Goal: Information Seeking & Learning: Learn about a topic

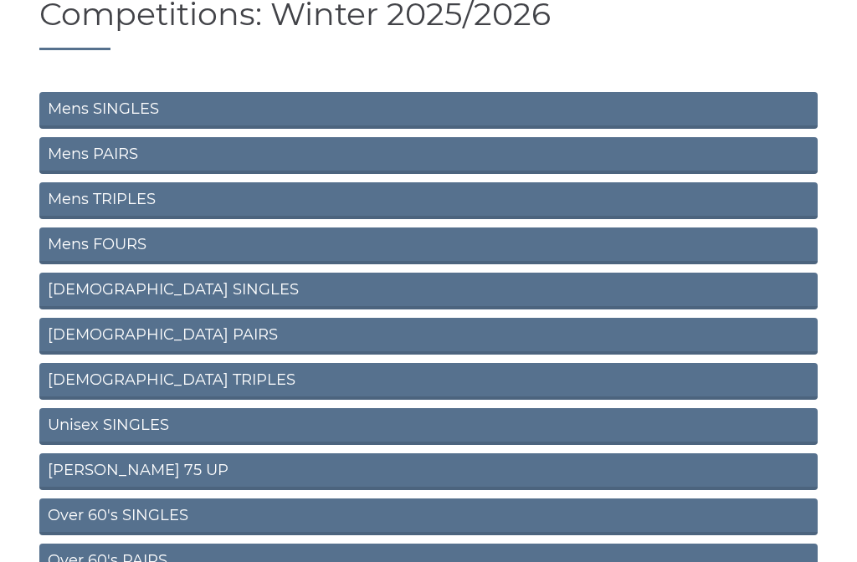
scroll to position [137, 0]
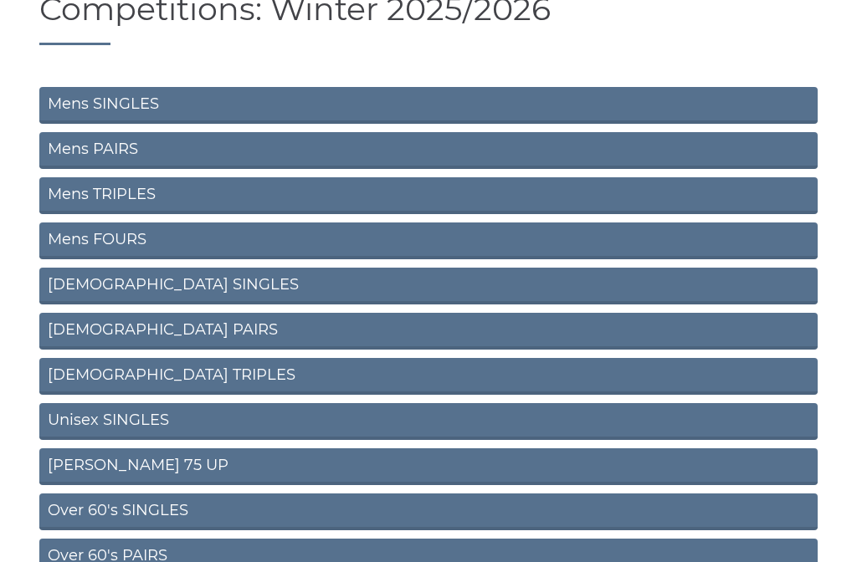
click at [284, 378] on link "[DEMOGRAPHIC_DATA] TRIPLES" at bounding box center [428, 376] width 778 height 37
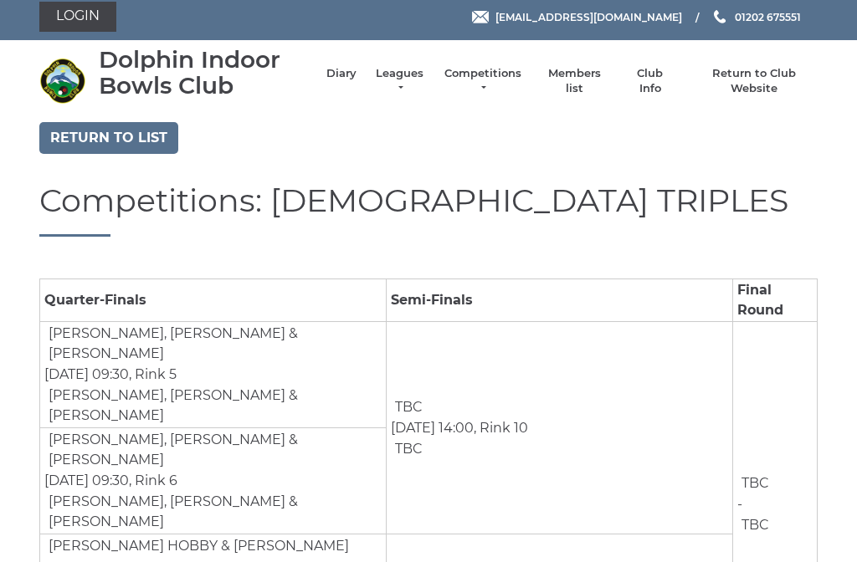
scroll to position [6, 0]
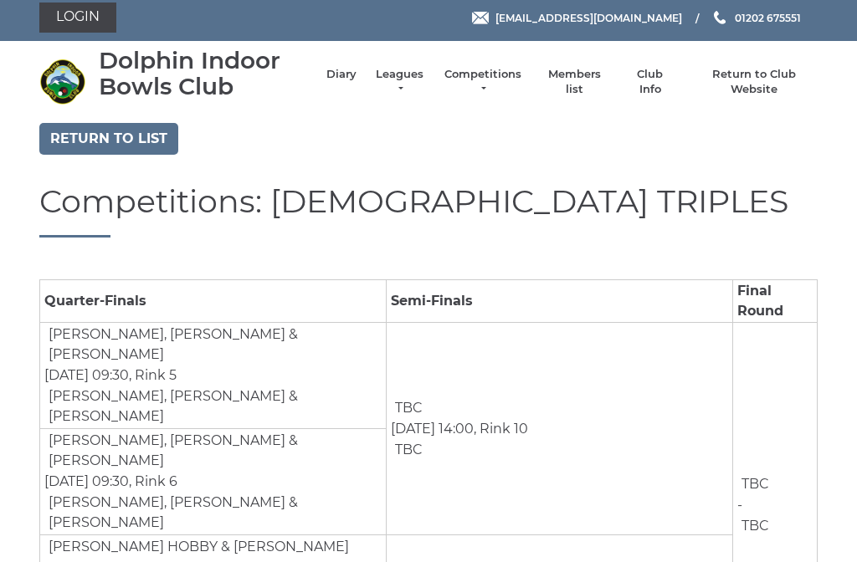
click at [130, 136] on link "Return to list" at bounding box center [108, 139] width 139 height 32
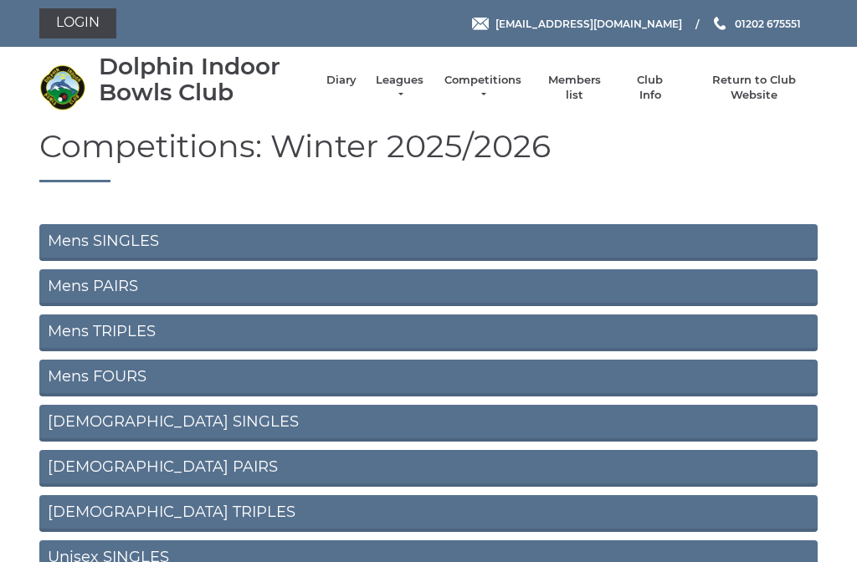
click at [319, 418] on link "[DEMOGRAPHIC_DATA] SINGLES" at bounding box center [428, 423] width 778 height 37
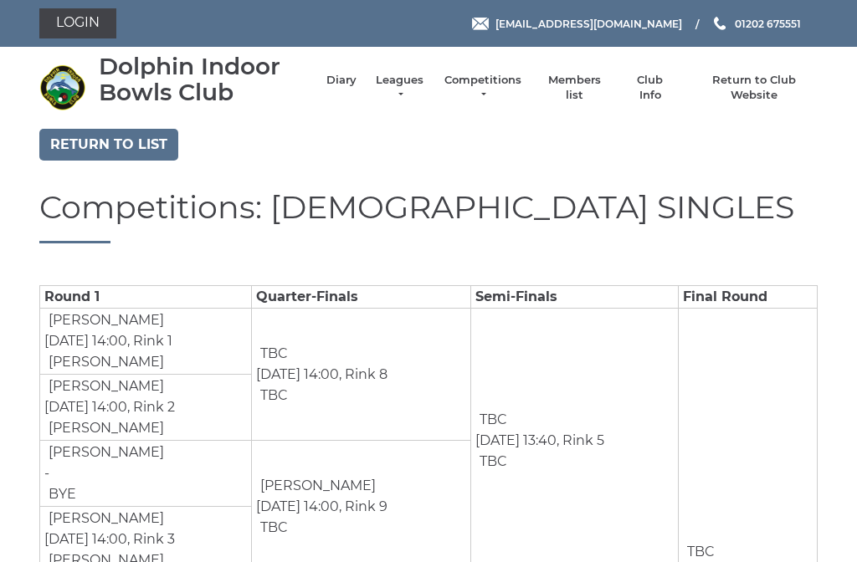
click at [121, 143] on link "Return to list" at bounding box center [108, 145] width 139 height 32
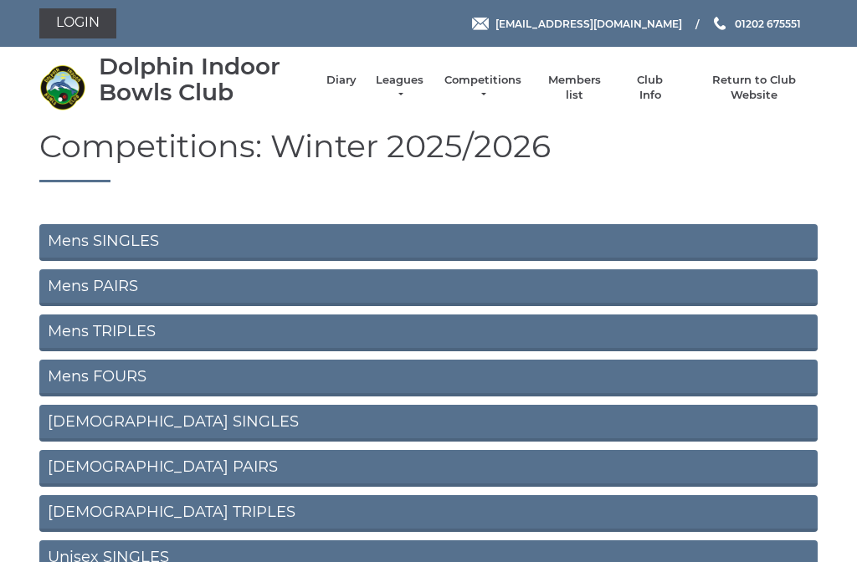
click at [290, 471] on link "Ladies PAIRS" at bounding box center [428, 468] width 778 height 37
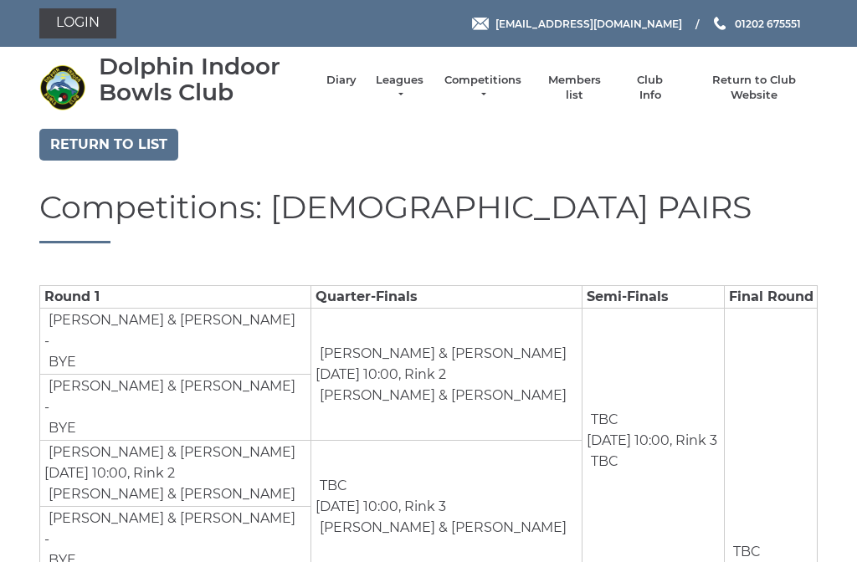
click at [124, 138] on link "Return to list" at bounding box center [108, 145] width 139 height 32
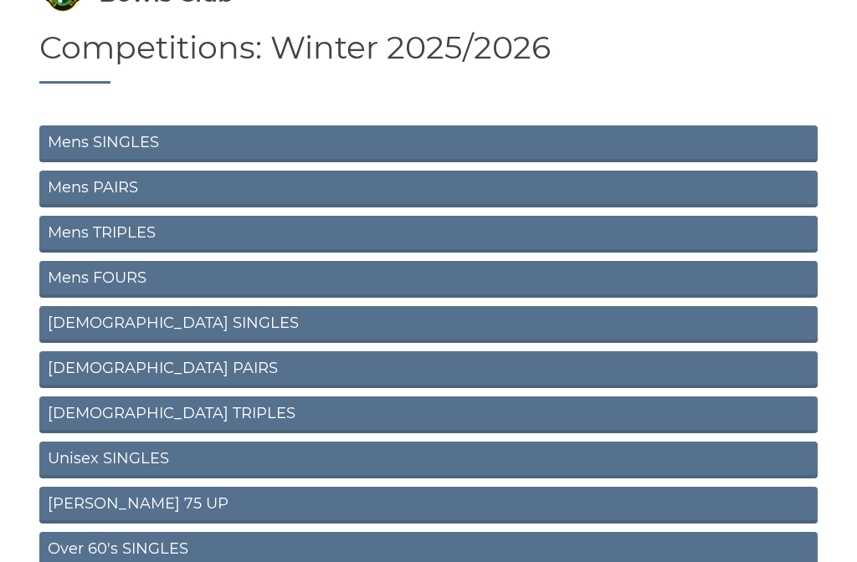
scroll to position [117, 0]
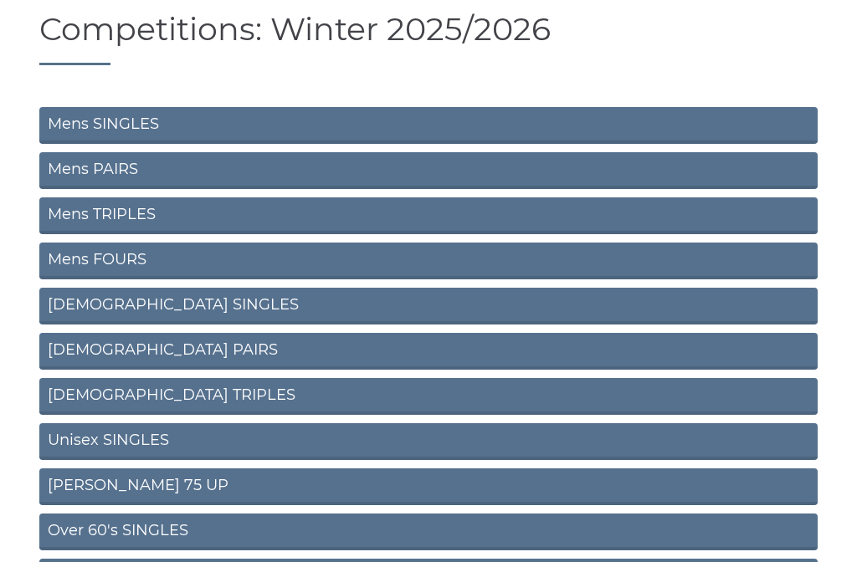
click at [338, 449] on link "Unisex SINGLES" at bounding box center [428, 441] width 778 height 37
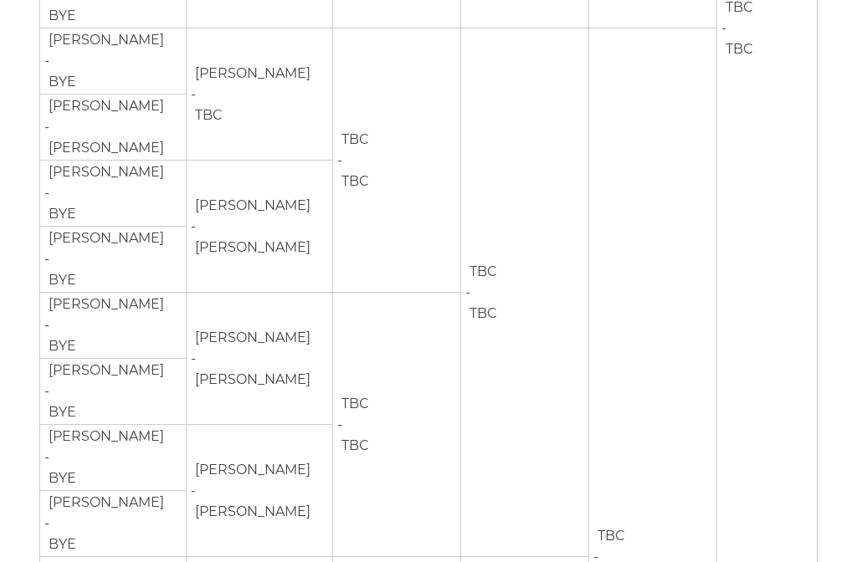
scroll to position [1350, 0]
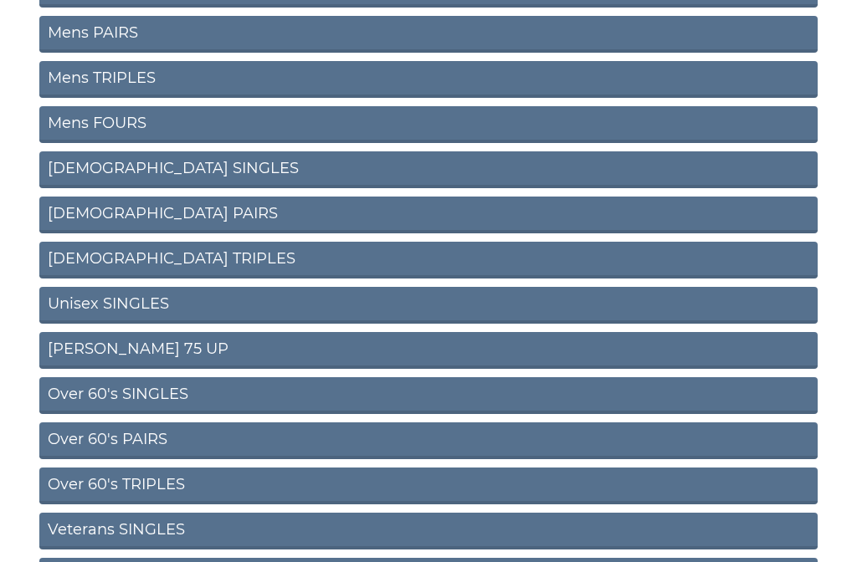
scroll to position [261, 0]
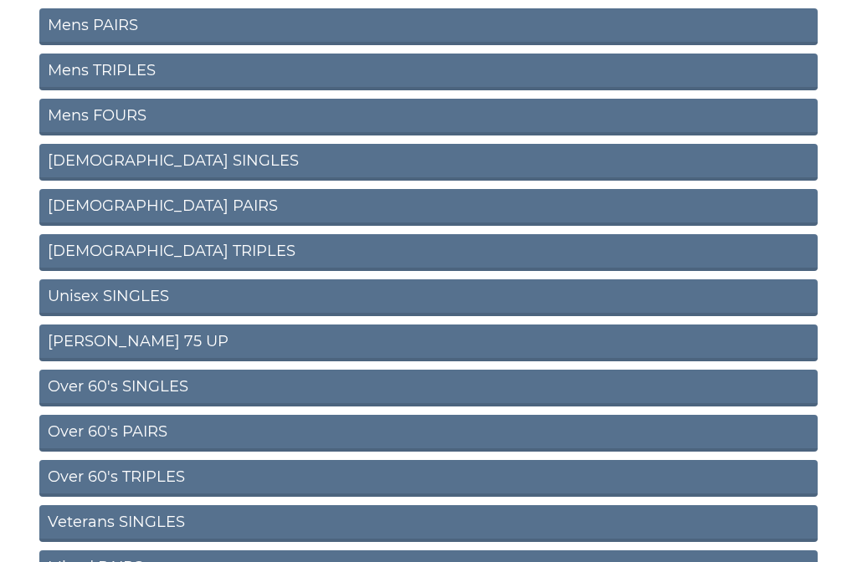
click at [231, 351] on link "[PERSON_NAME] 75 UP" at bounding box center [428, 343] width 778 height 37
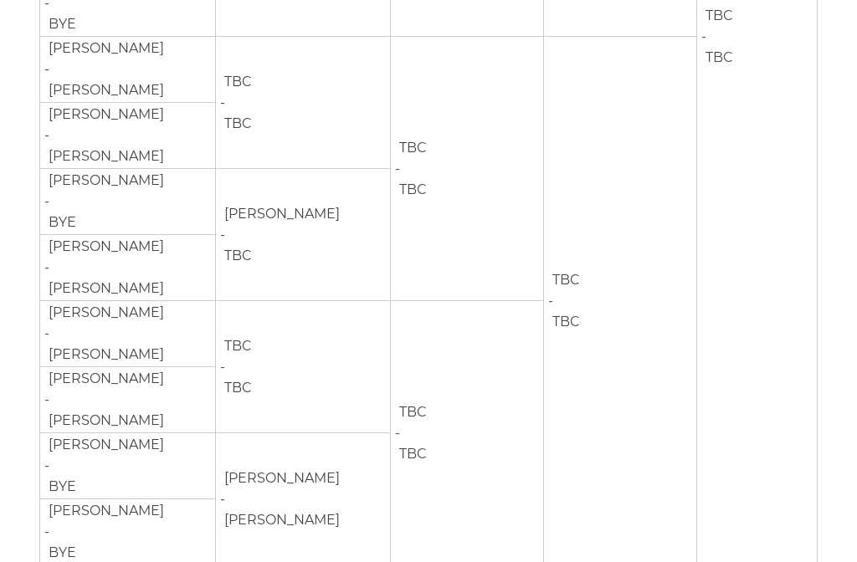
scroll to position [819, 0]
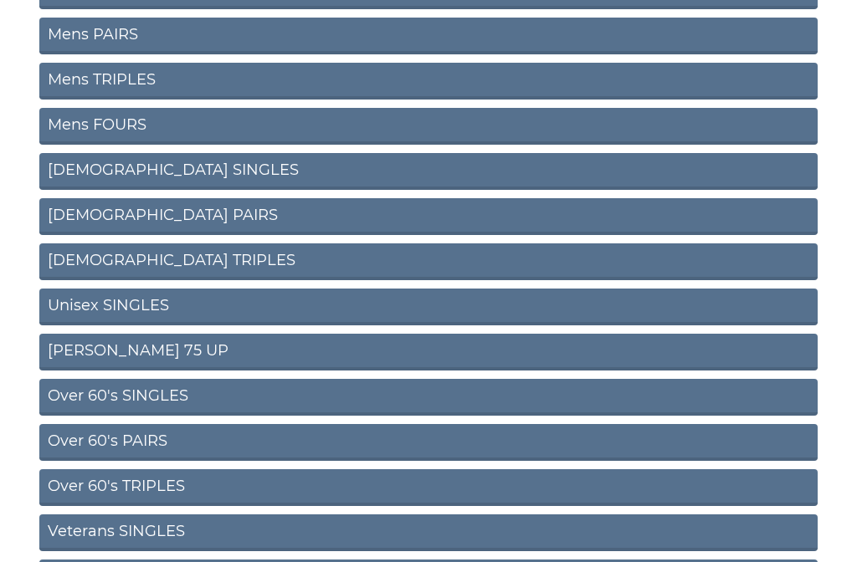
scroll to position [281, 0]
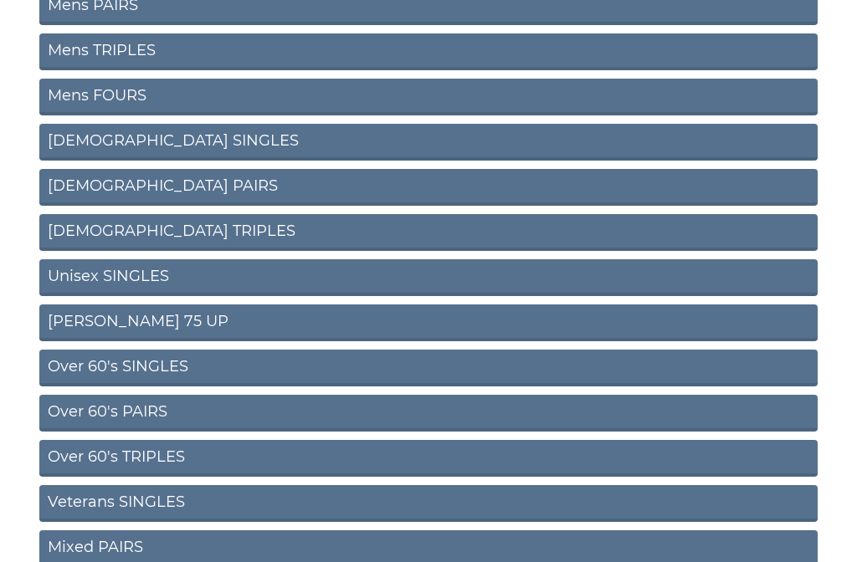
click at [216, 371] on link "Over 60's SINGLES" at bounding box center [428, 368] width 778 height 37
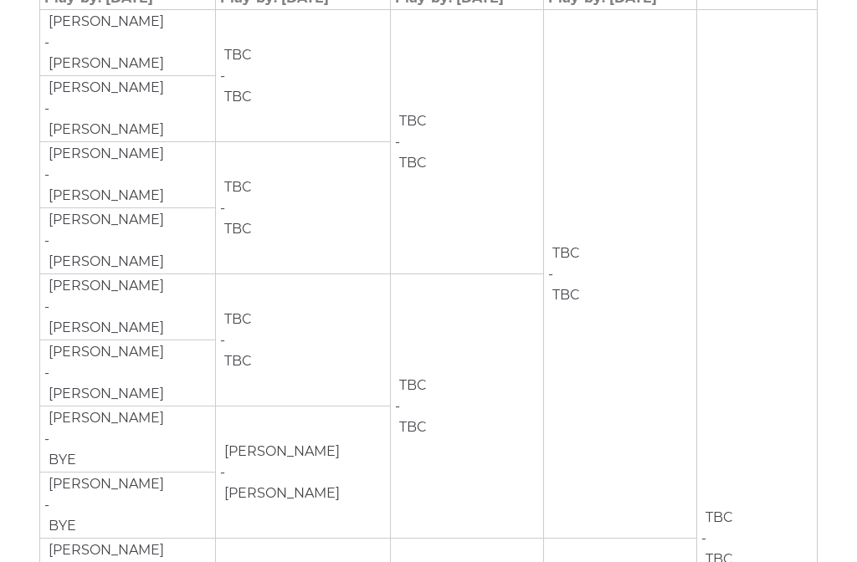
scroll to position [315, 0]
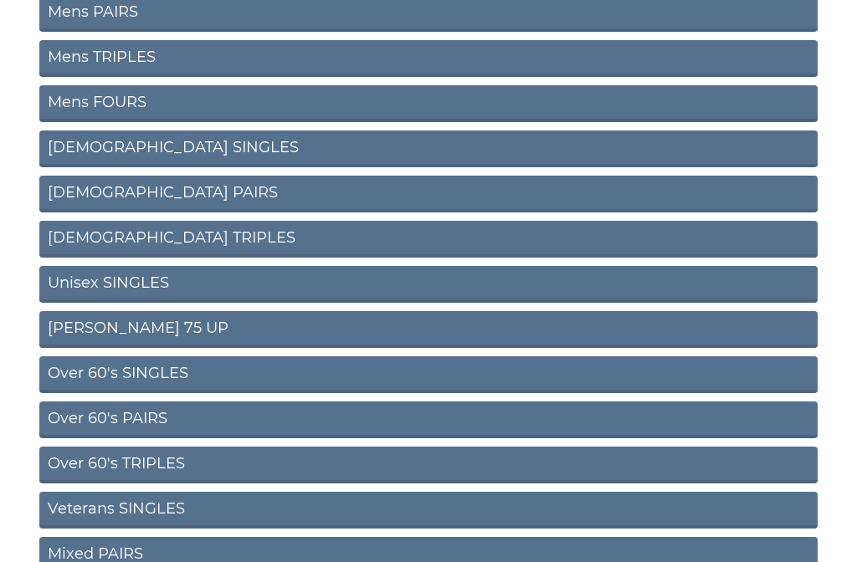
scroll to position [275, 0]
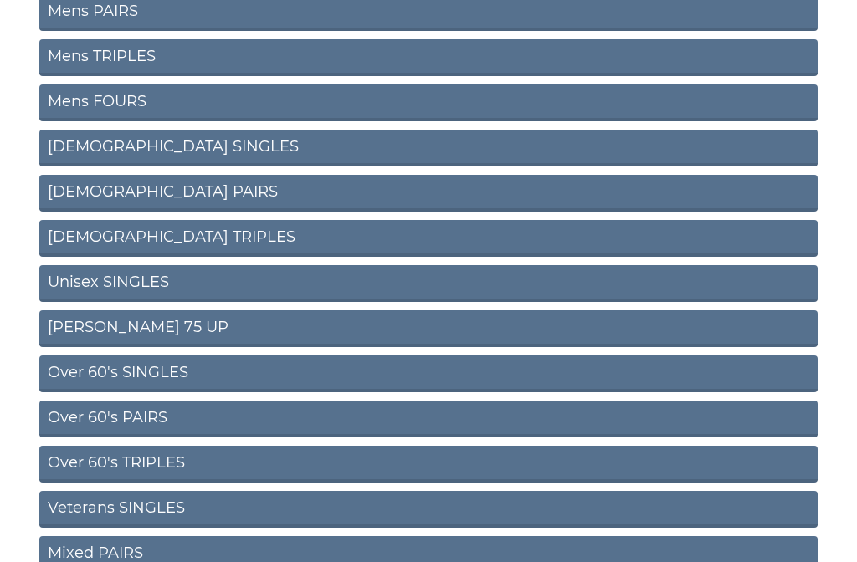
click at [280, 418] on link "Over 60's PAIRS" at bounding box center [428, 419] width 778 height 37
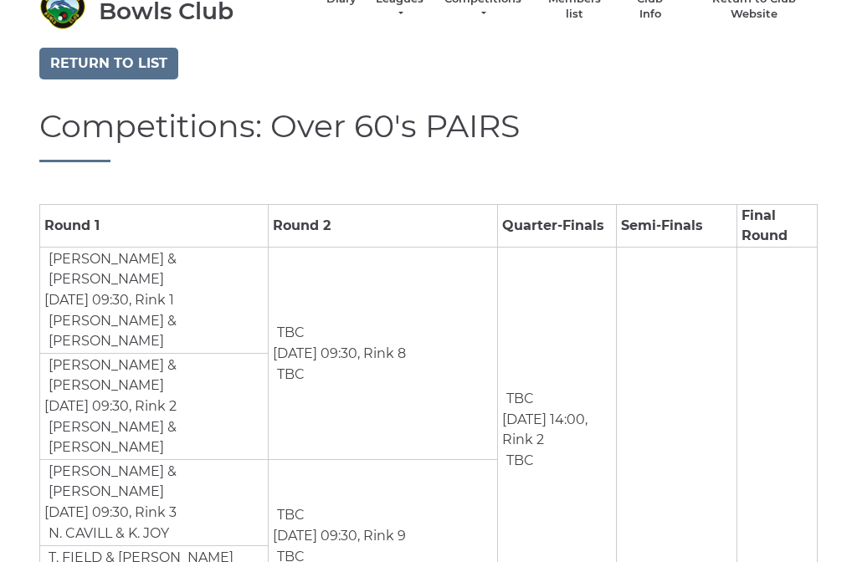
scroll to position [86, 0]
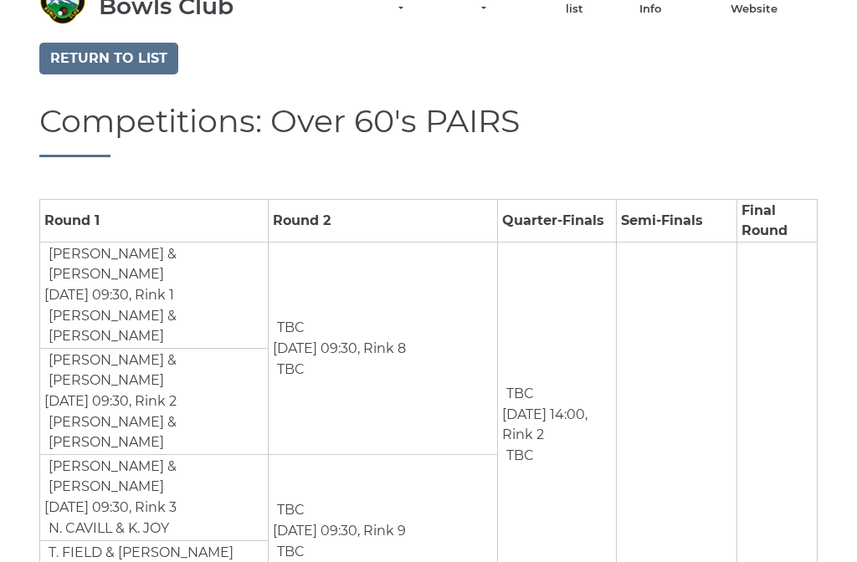
click at [115, 54] on link "Return to list" at bounding box center [108, 59] width 139 height 32
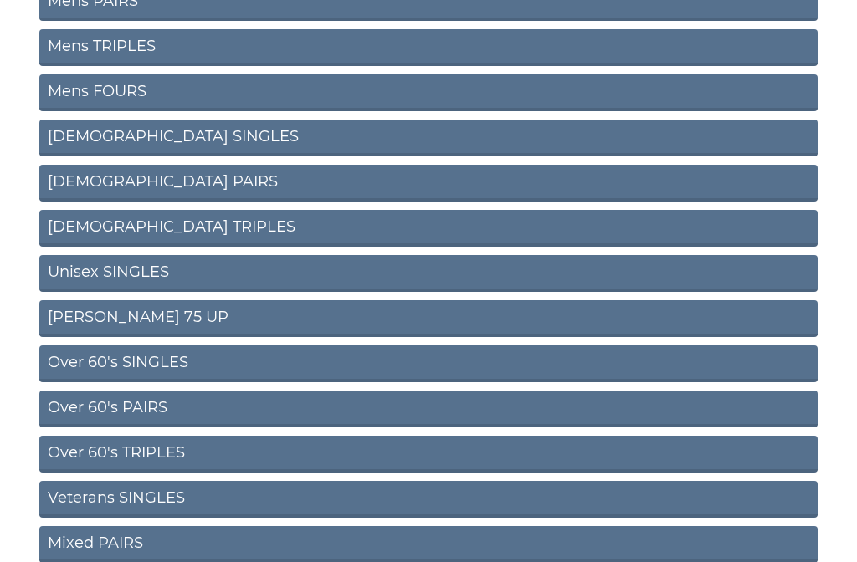
scroll to position [287, 0]
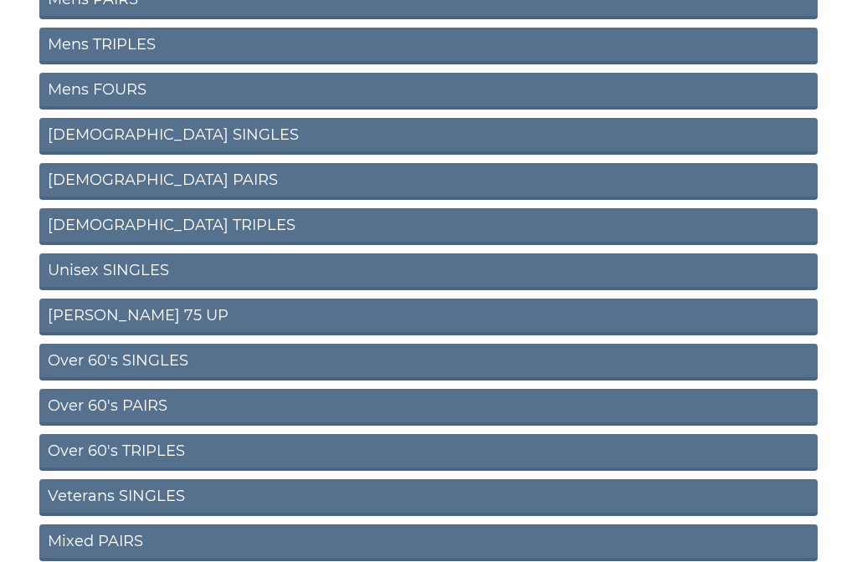
click at [249, 458] on link "Over 60's TRIPLES" at bounding box center [428, 452] width 778 height 37
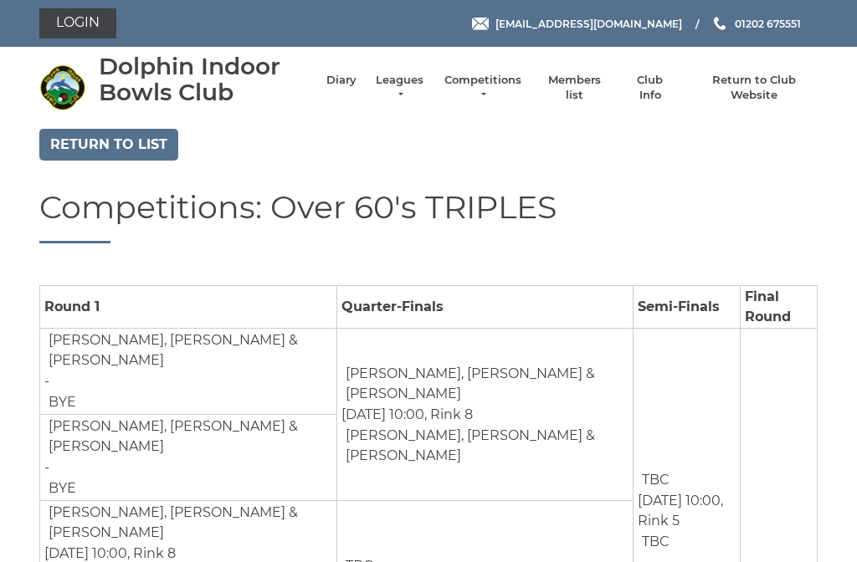
click at [108, 139] on link "Return to list" at bounding box center [108, 145] width 139 height 32
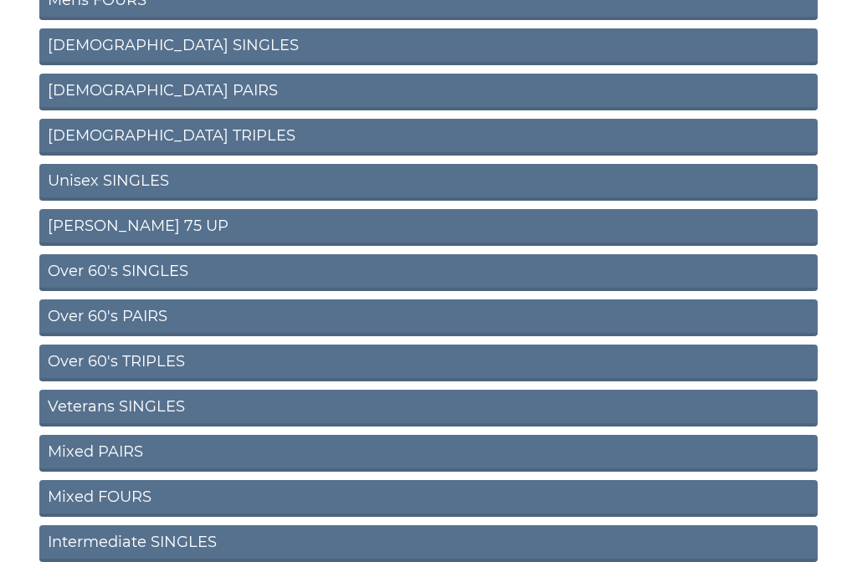
scroll to position [379, 0]
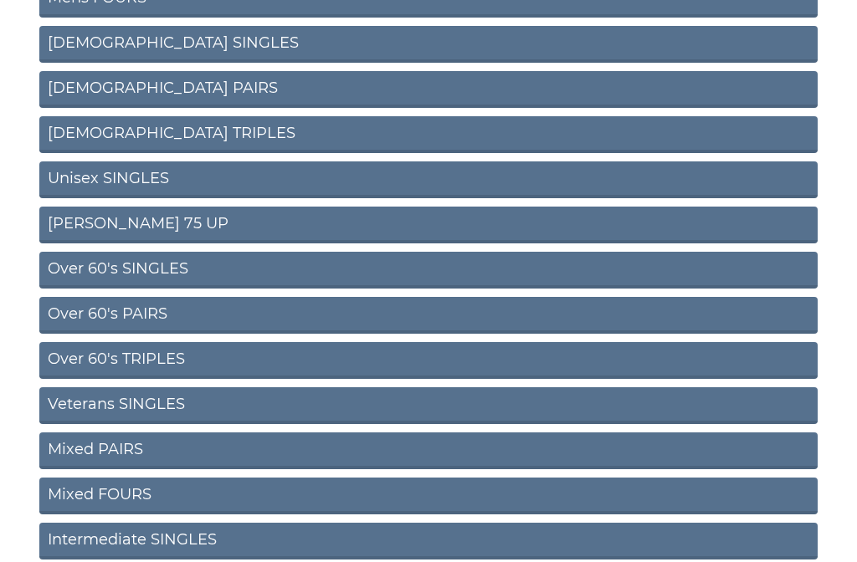
click at [265, 407] on link "Veterans SINGLES" at bounding box center [428, 405] width 778 height 37
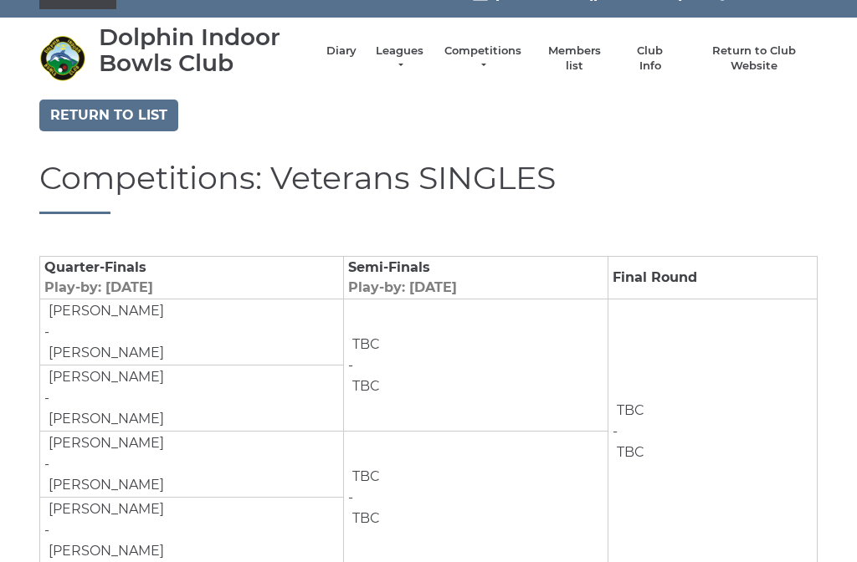
scroll to position [26, 0]
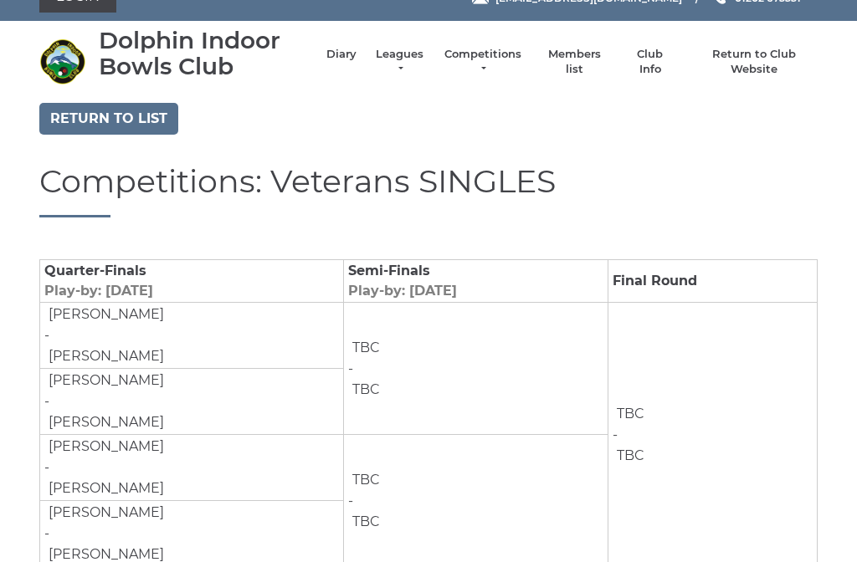
click at [121, 104] on link "Return to list" at bounding box center [108, 119] width 139 height 32
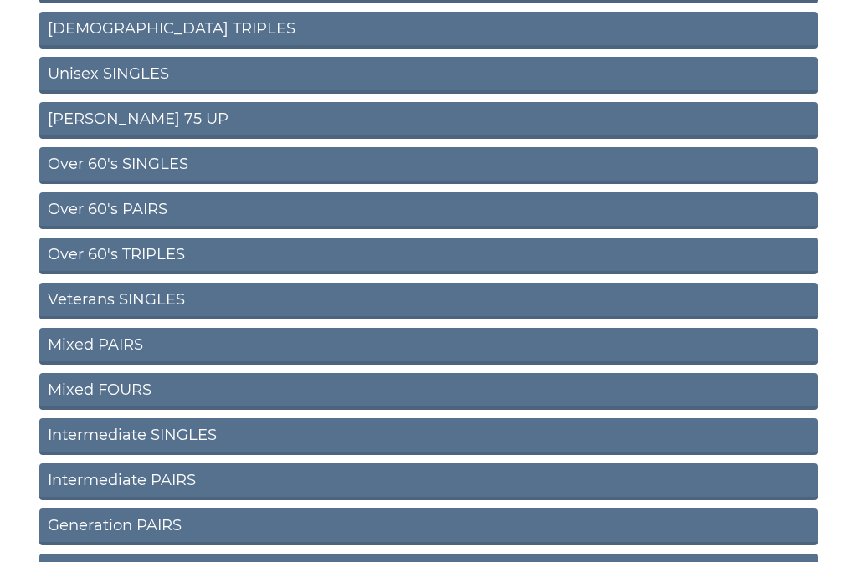
scroll to position [485, 0]
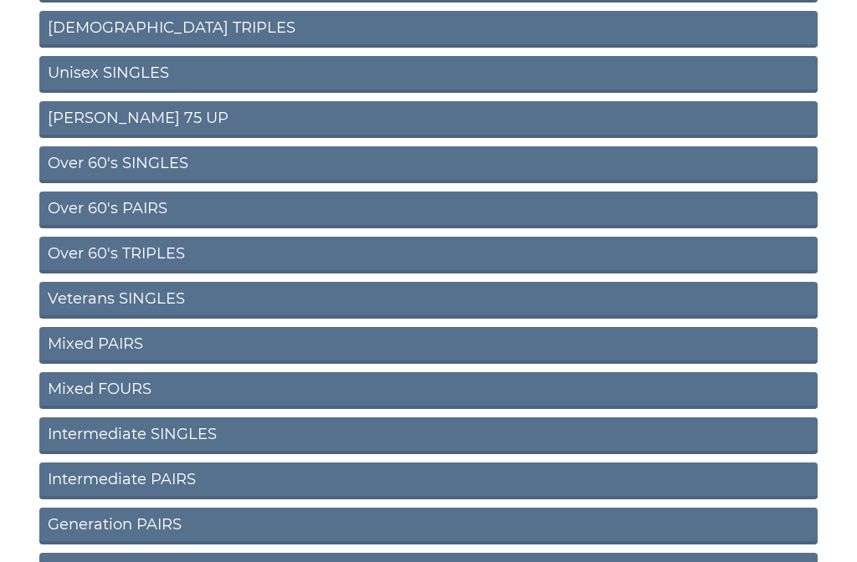
click at [310, 344] on link "Mixed PAIRS" at bounding box center [428, 345] width 778 height 37
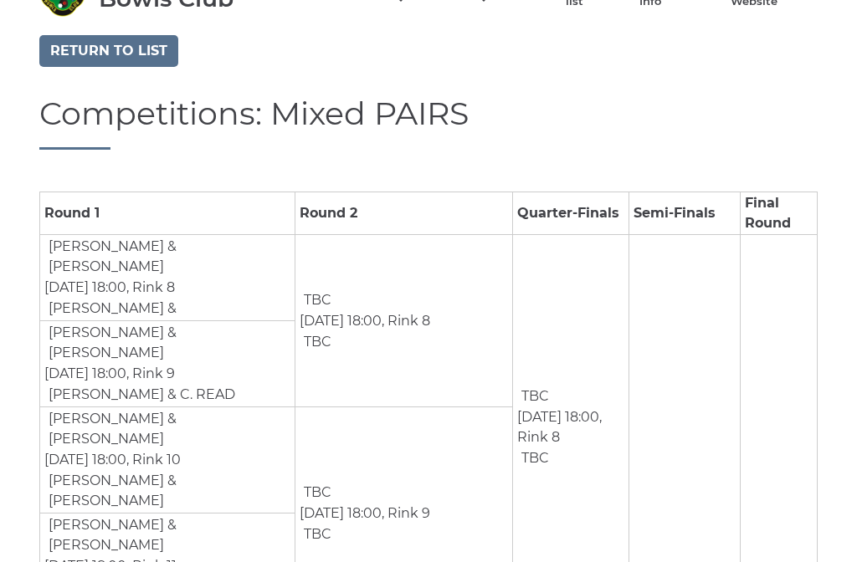
scroll to position [93, 0]
click at [113, 40] on link "Return to list" at bounding box center [108, 52] width 139 height 32
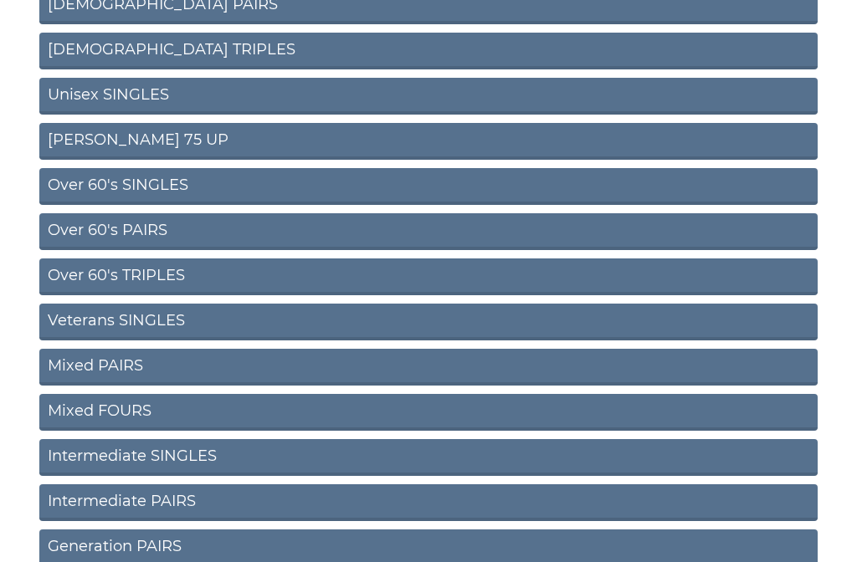
scroll to position [464, 0]
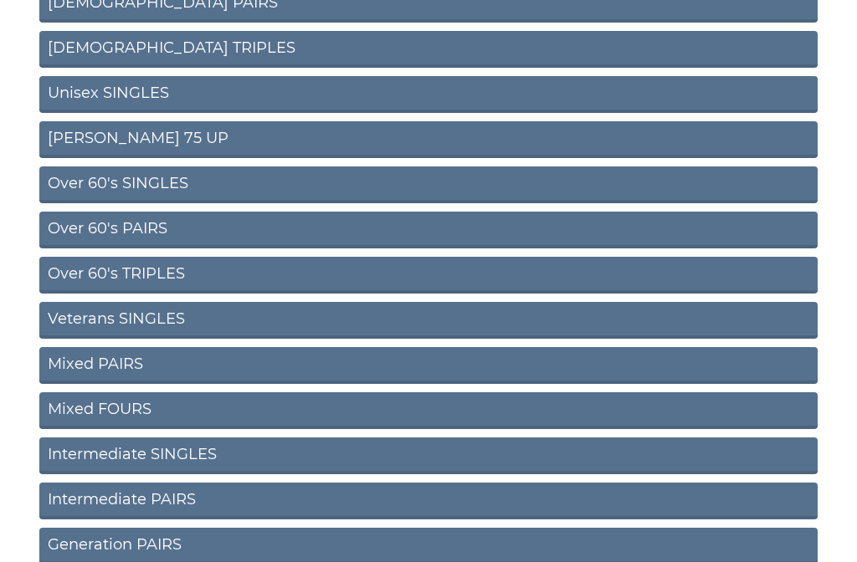
click at [284, 280] on link "Over 60's TRIPLES" at bounding box center [428, 275] width 778 height 37
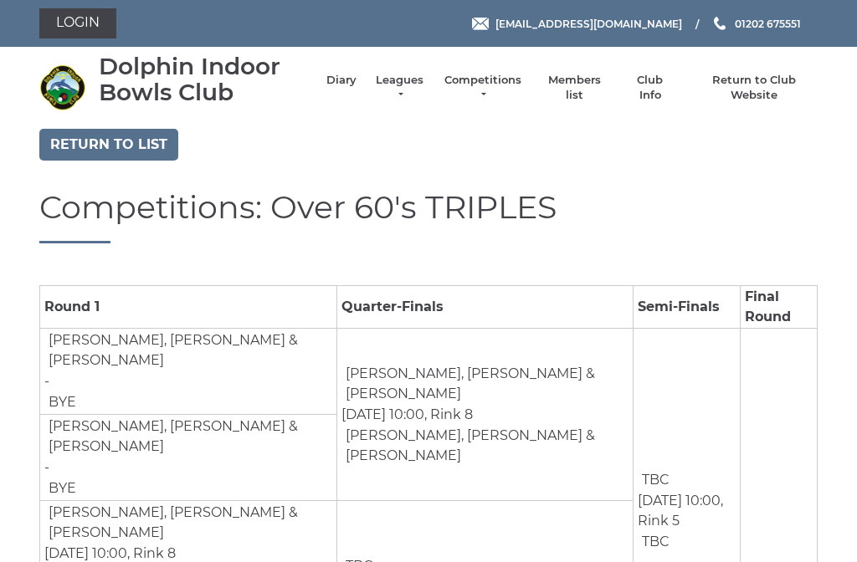
scroll to position [-1, 0]
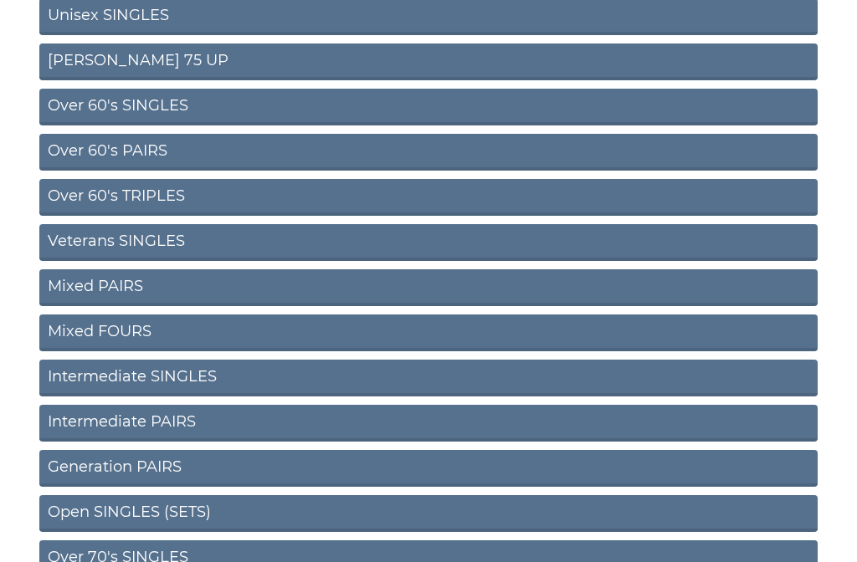
scroll to position [550, 0]
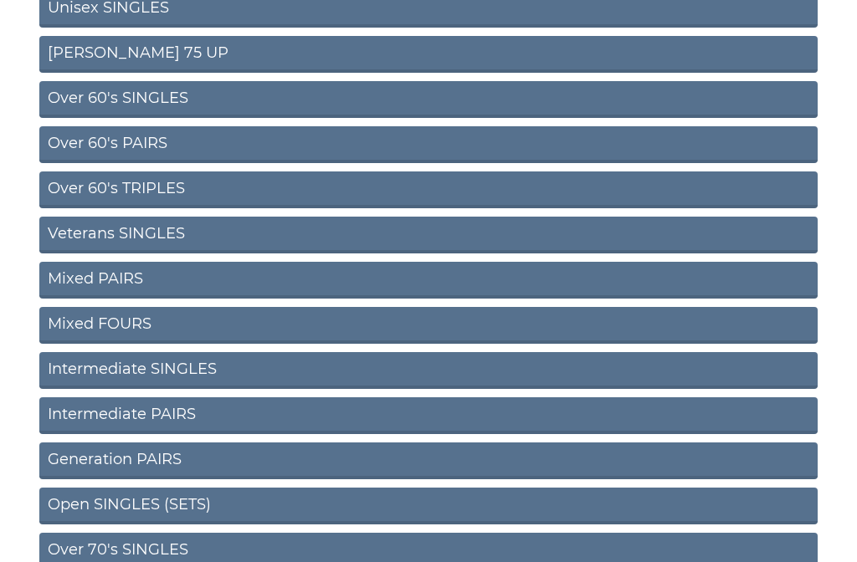
click at [243, 374] on link "Intermediate SINGLES" at bounding box center [428, 370] width 778 height 37
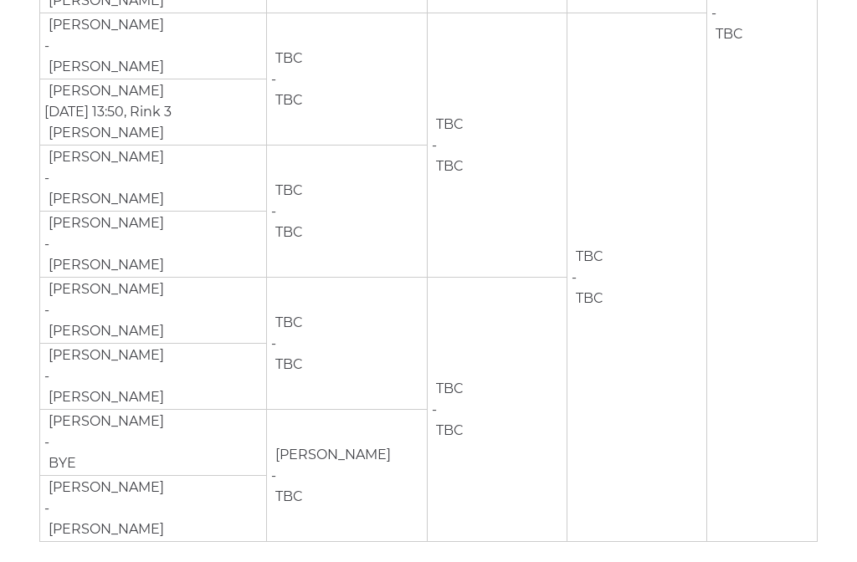
scroll to position [796, 0]
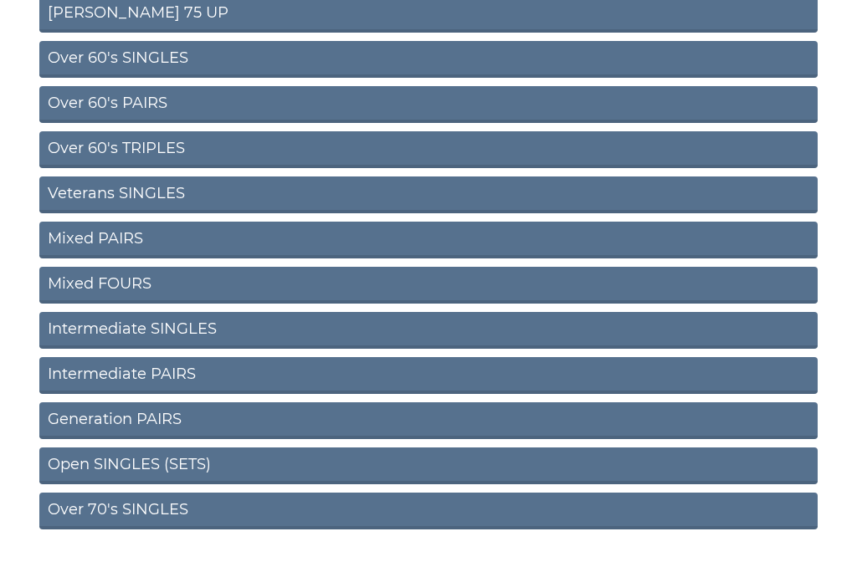
click at [259, 386] on link "Intermediate PAIRS" at bounding box center [428, 375] width 778 height 37
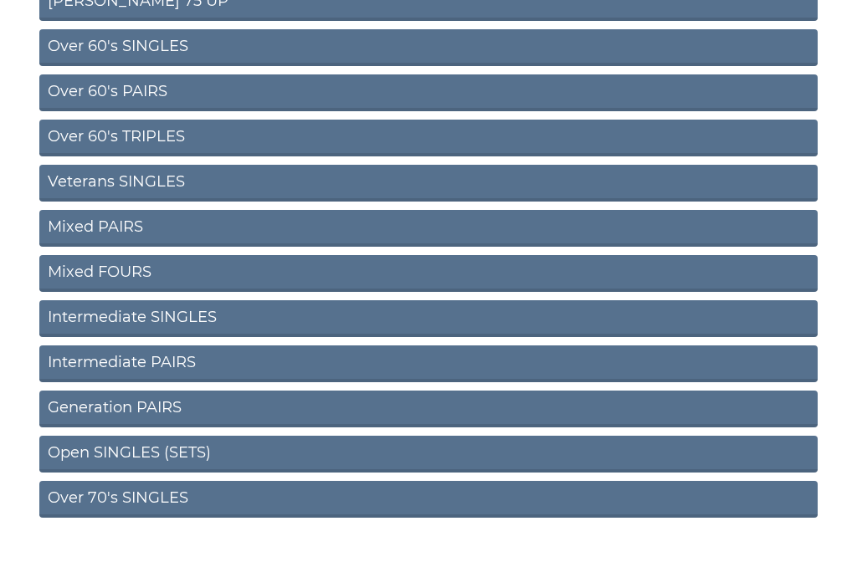
click at [294, 346] on link "Intermediate PAIRS" at bounding box center [428, 364] width 778 height 37
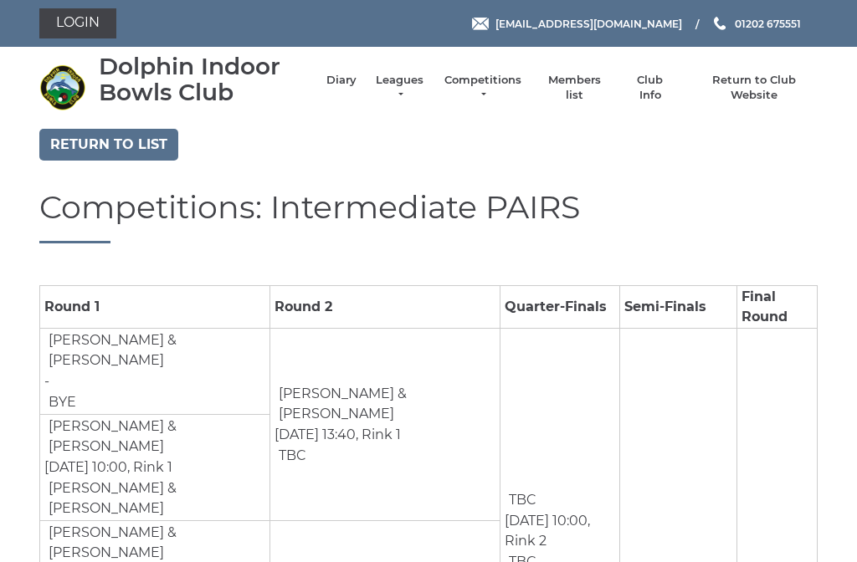
click at [129, 145] on link "Return to list" at bounding box center [108, 145] width 139 height 32
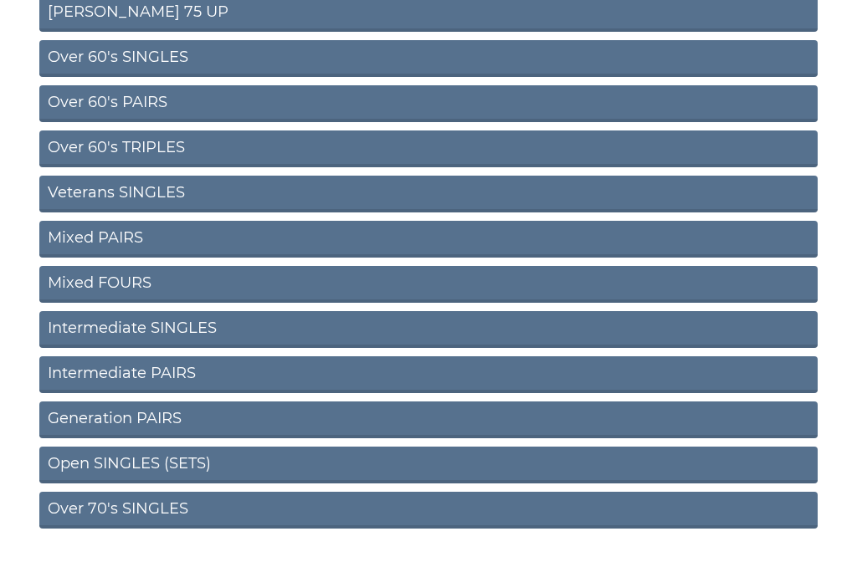
scroll to position [590, 0]
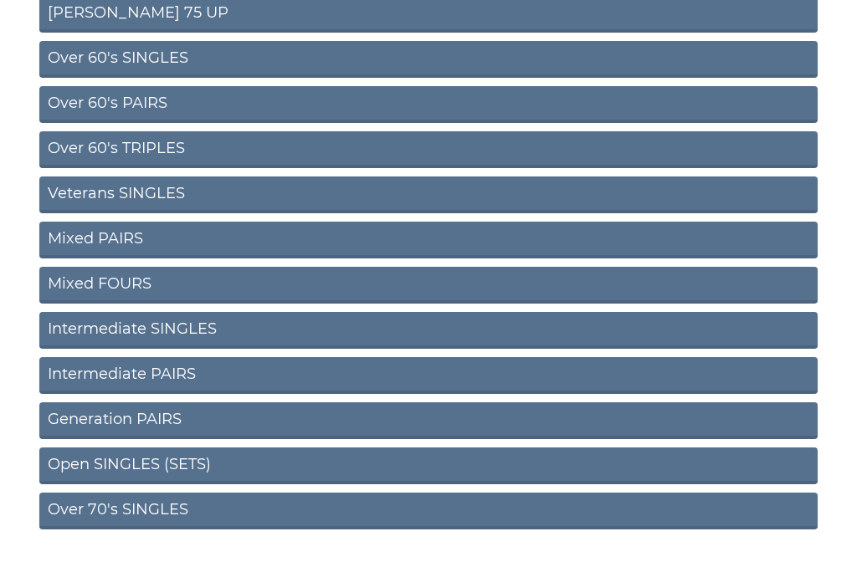
click at [310, 411] on link "Generation PAIRS" at bounding box center [428, 421] width 778 height 37
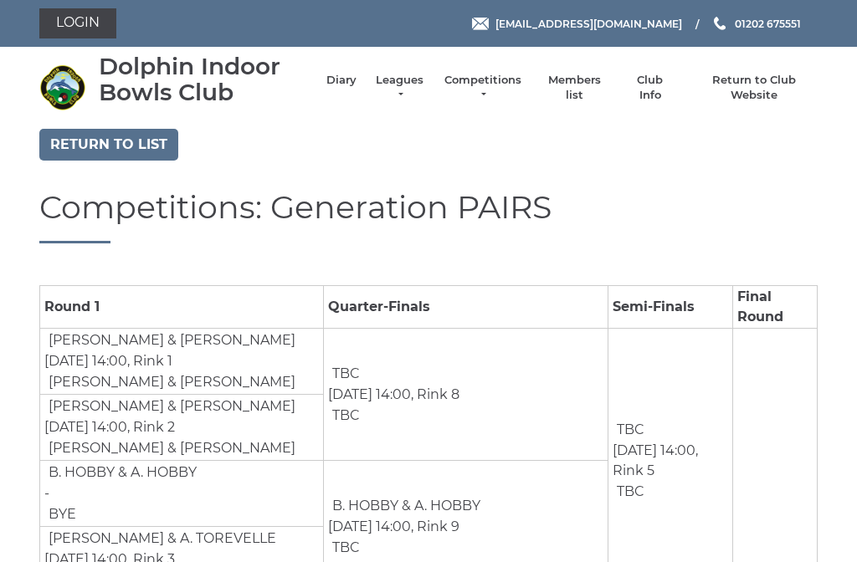
click at [109, 137] on link "Return to list" at bounding box center [108, 145] width 139 height 32
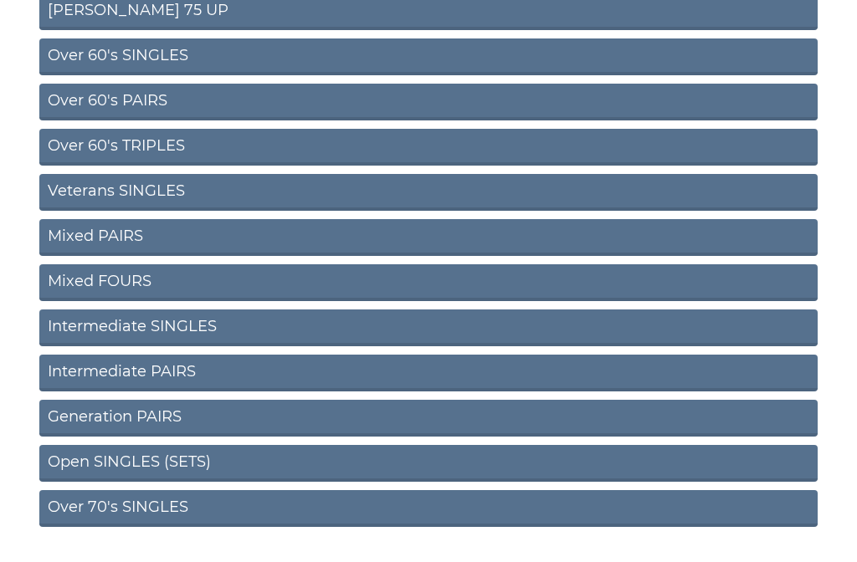
scroll to position [590, 0]
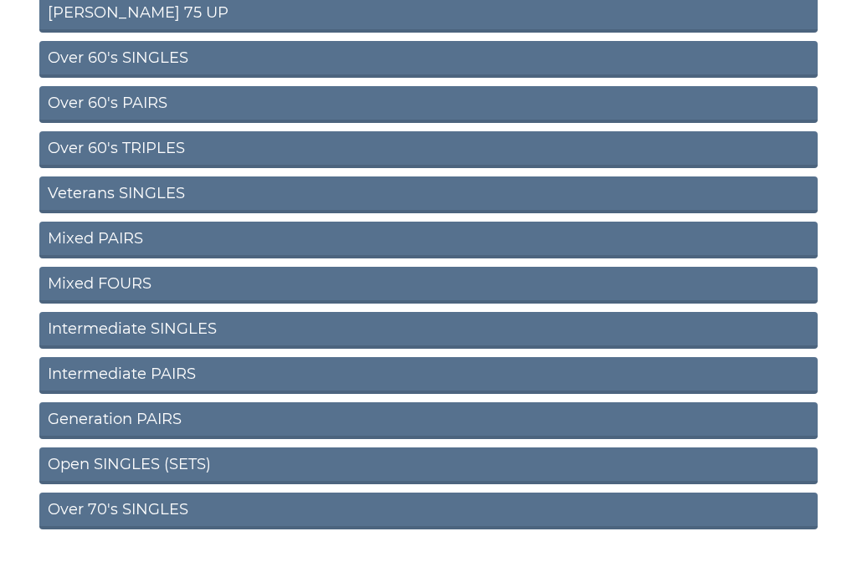
click at [321, 471] on link "Open SINGLES (SETS)" at bounding box center [428, 466] width 778 height 37
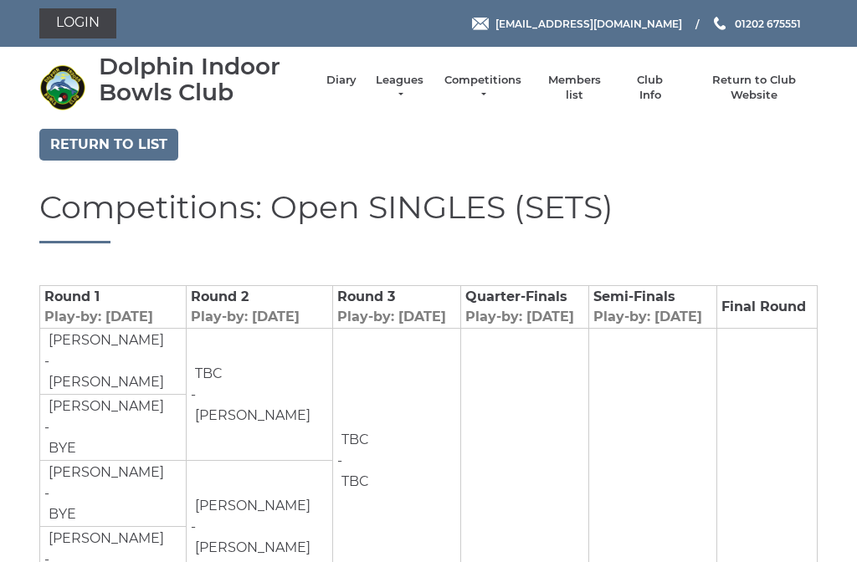
scroll to position [-15, 0]
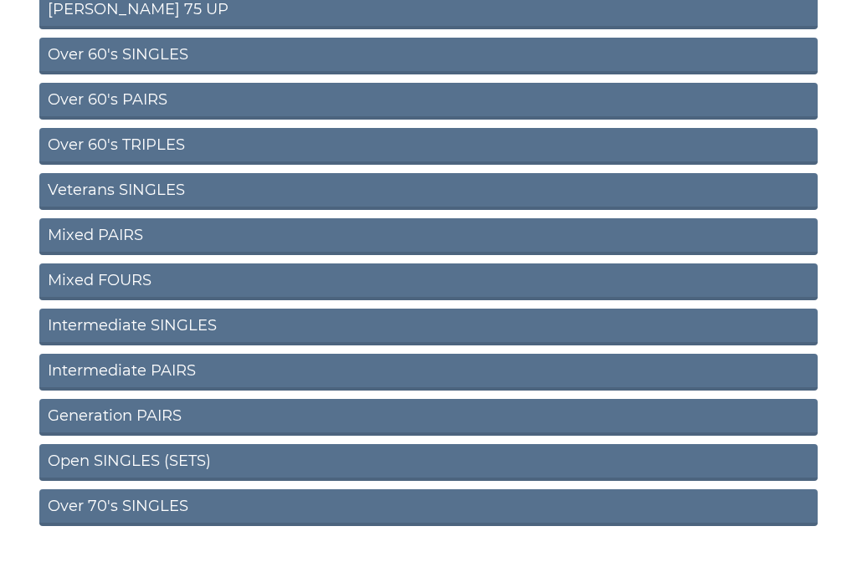
scroll to position [590, 0]
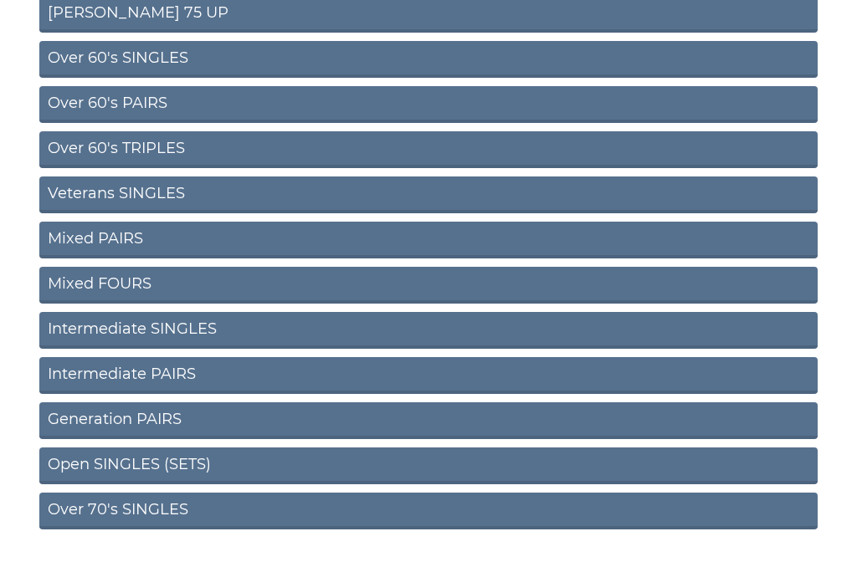
click at [292, 516] on link "Over 70's SINGLES" at bounding box center [428, 511] width 778 height 37
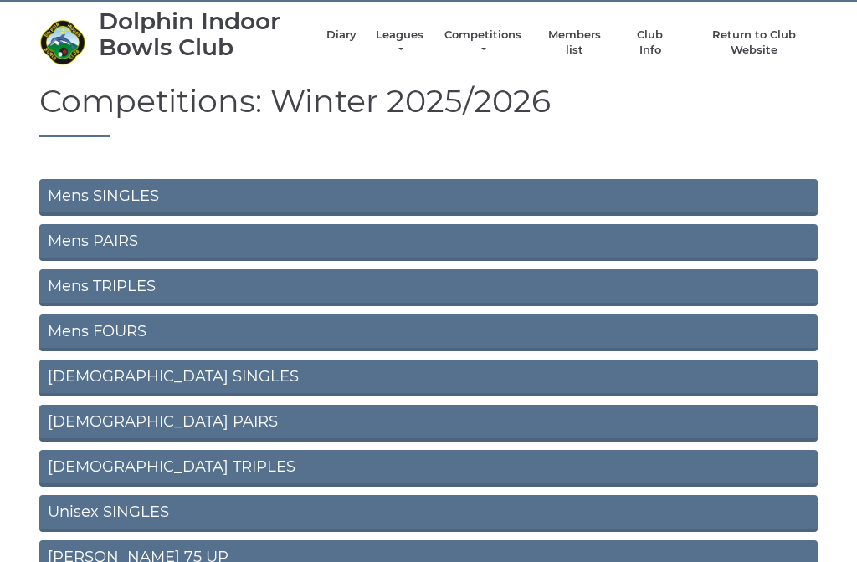
scroll to position [46, 0]
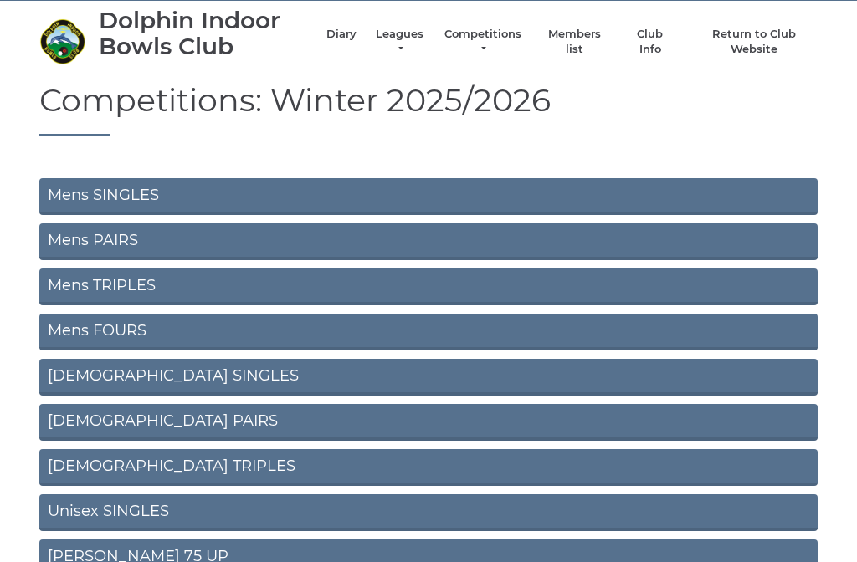
click at [231, 474] on link "[DEMOGRAPHIC_DATA] TRIPLES" at bounding box center [428, 467] width 778 height 37
click at [254, 472] on link "[DEMOGRAPHIC_DATA] TRIPLES" at bounding box center [428, 467] width 778 height 37
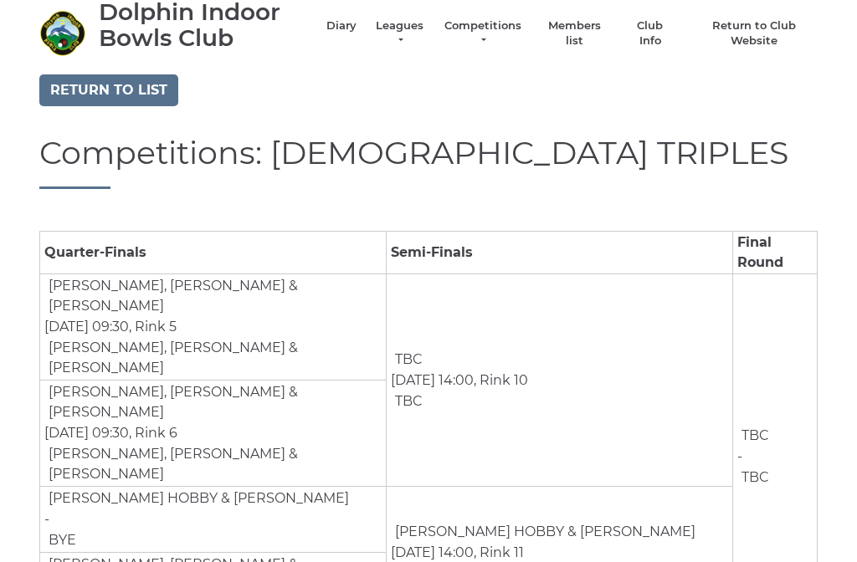
scroll to position [54, 0]
click at [346, 28] on link "Diary" at bounding box center [341, 26] width 30 height 15
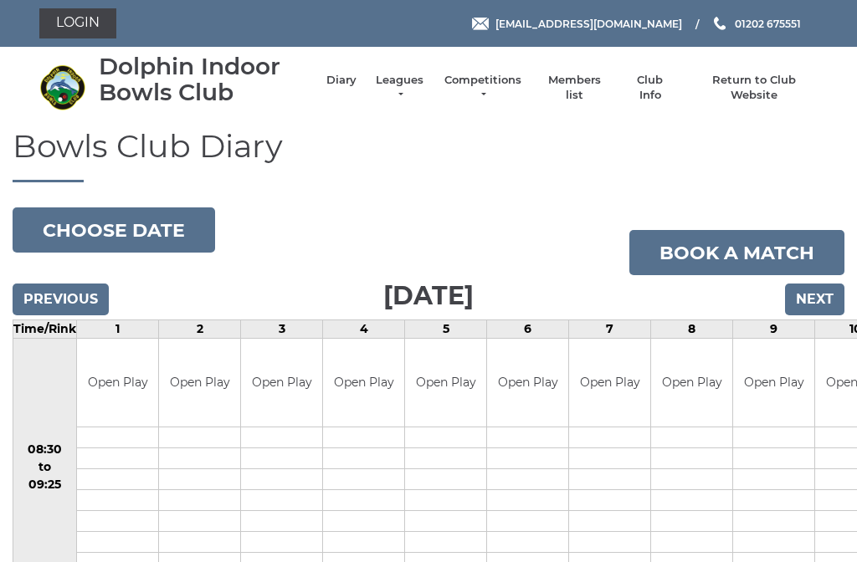
click at [93, 232] on button "Choose date" at bounding box center [114, 230] width 203 height 45
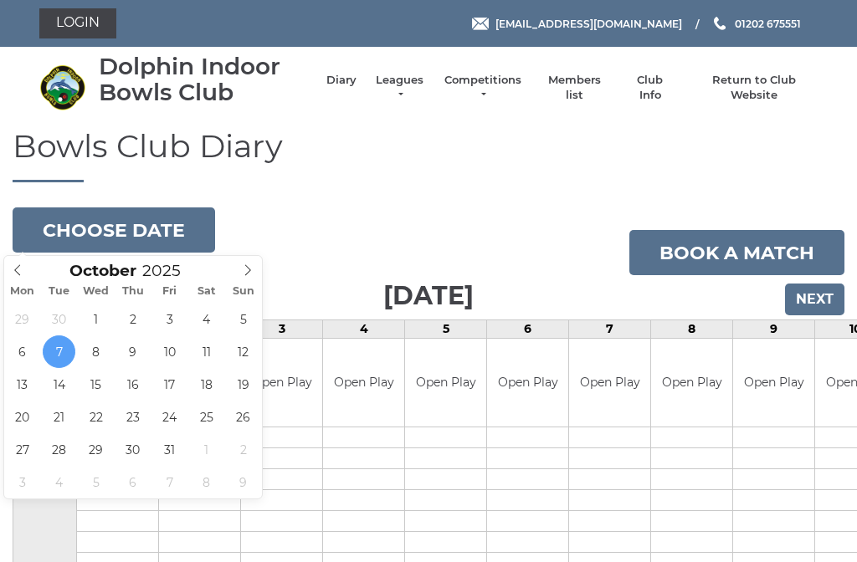
click at [254, 273] on icon at bounding box center [248, 270] width 12 height 12
click at [249, 278] on span at bounding box center [248, 267] width 28 height 23
click at [254, 277] on span at bounding box center [248, 267] width 28 height 23
type input "2026"
click at [255, 277] on span at bounding box center [248, 267] width 28 height 23
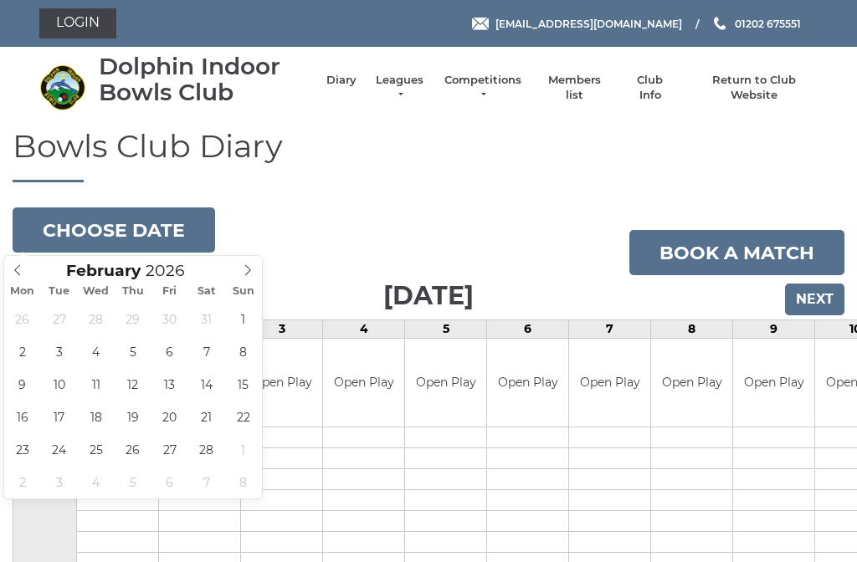
type input "[DATE]"
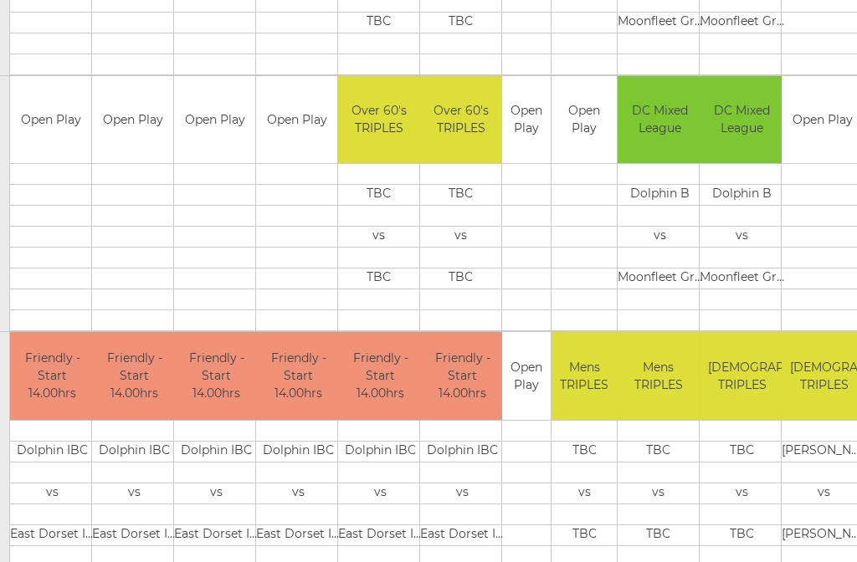
scroll to position [520, 66]
